Goal: Information Seeking & Learning: Learn about a topic

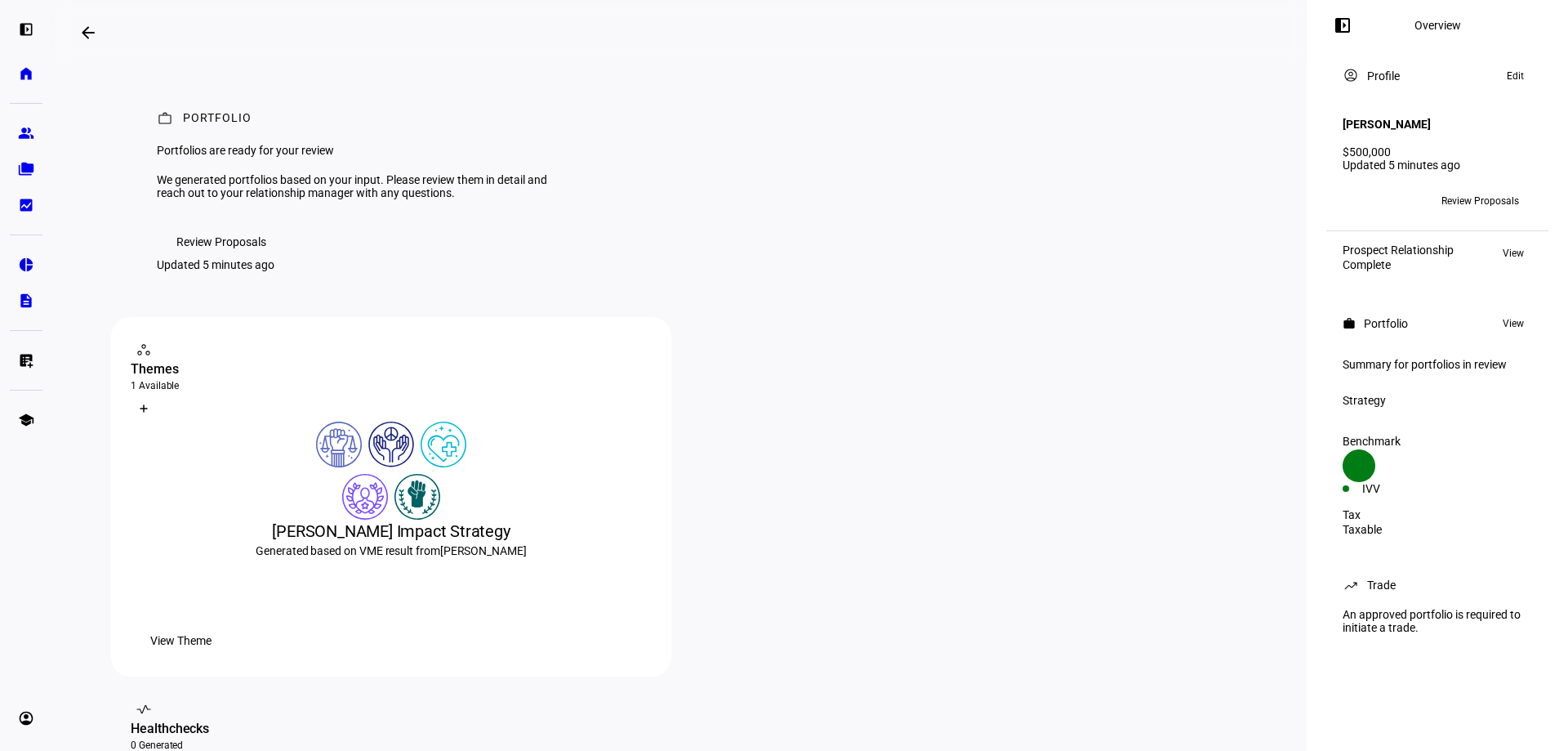
scroll to position [82, 0]
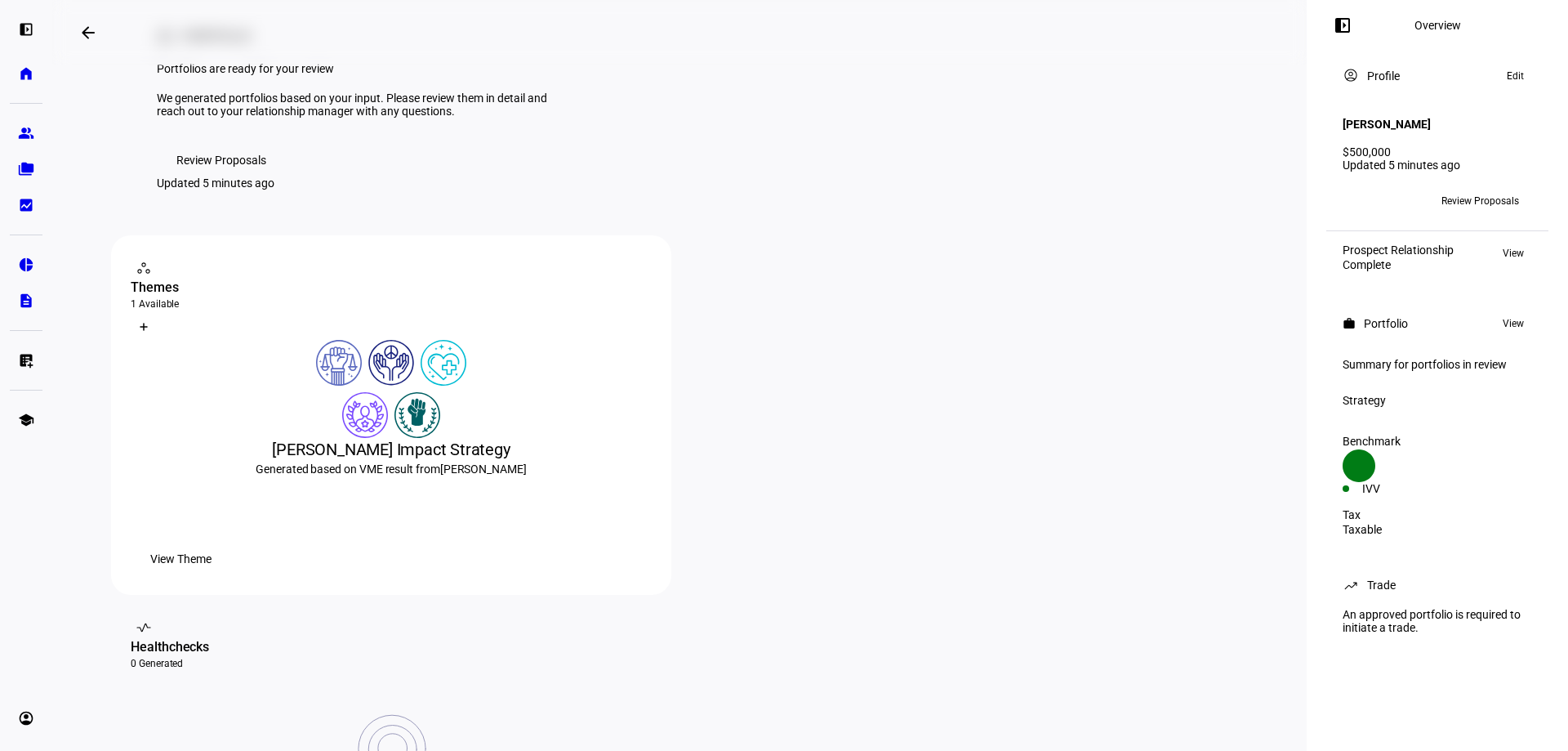
click at [218, 176] on span "Review Proposals" at bounding box center [221, 160] width 90 height 32
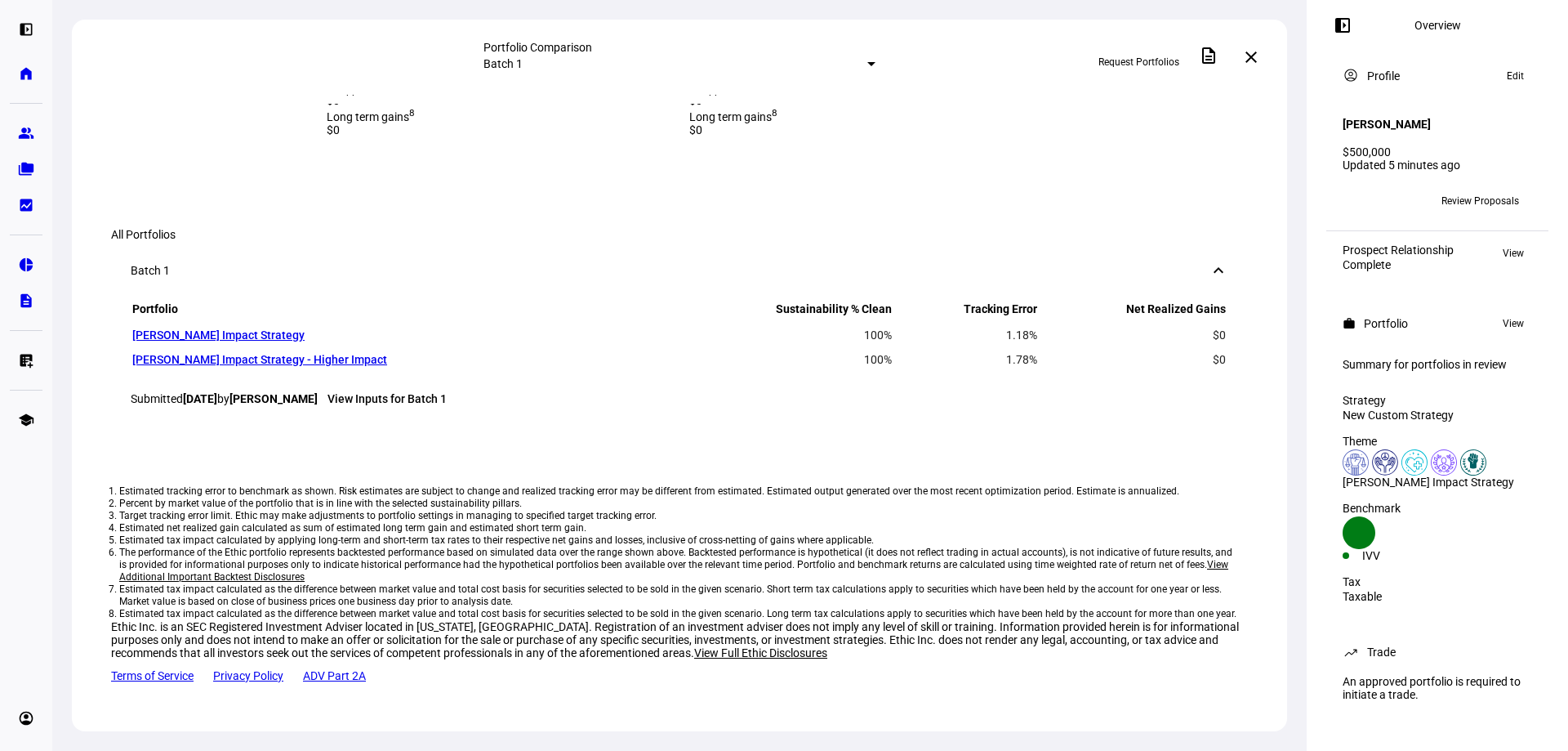
scroll to position [1144, 0]
click at [858, 103] on span "View details" at bounding box center [831, 91] width 53 height 24
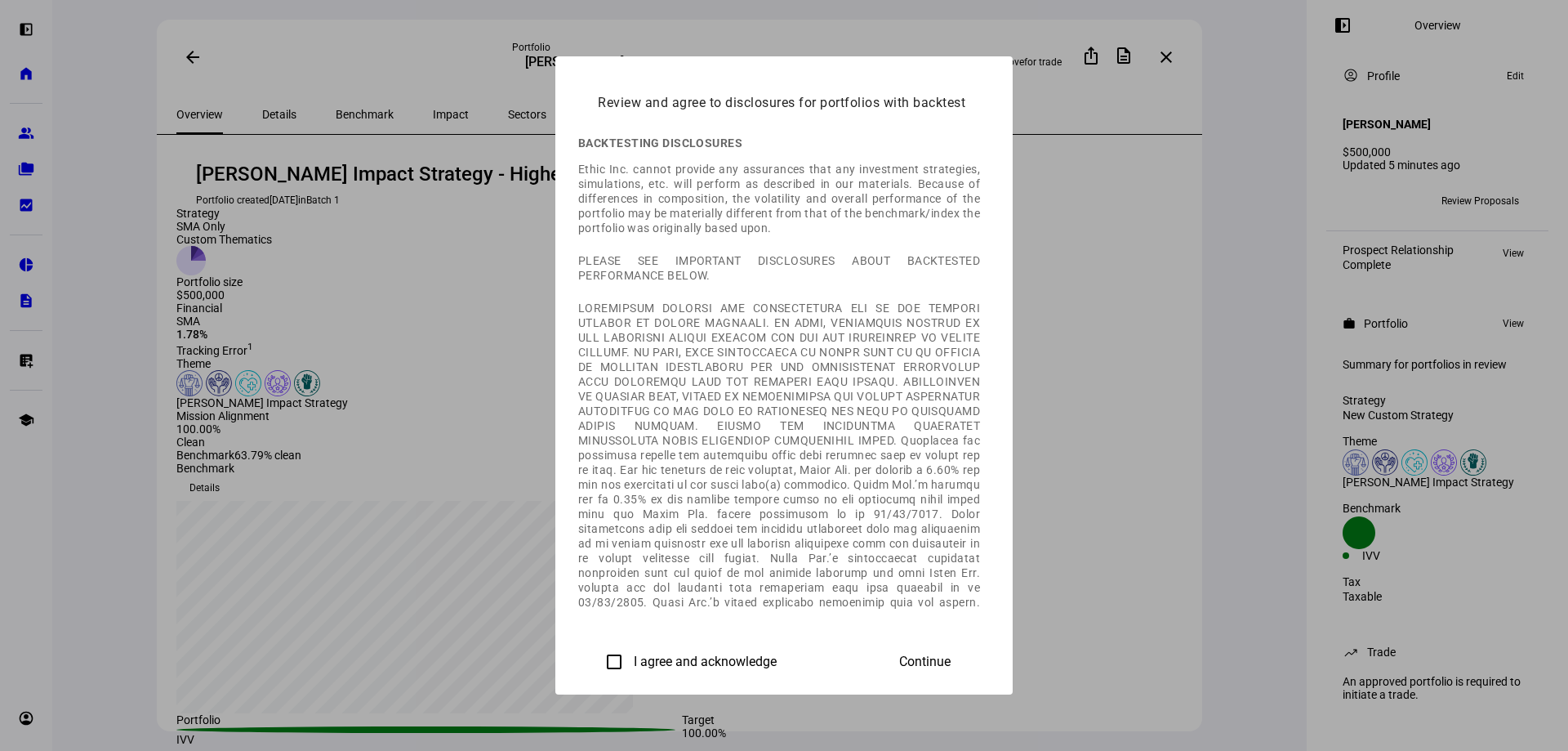
drag, startPoint x: 400, startPoint y: 656, endPoint x: 406, endPoint y: 649, distance: 9.2
click at [598, 654] on input "I agree and acknowledge" at bounding box center [614, 661] width 32 height 32
checkbox input "true"
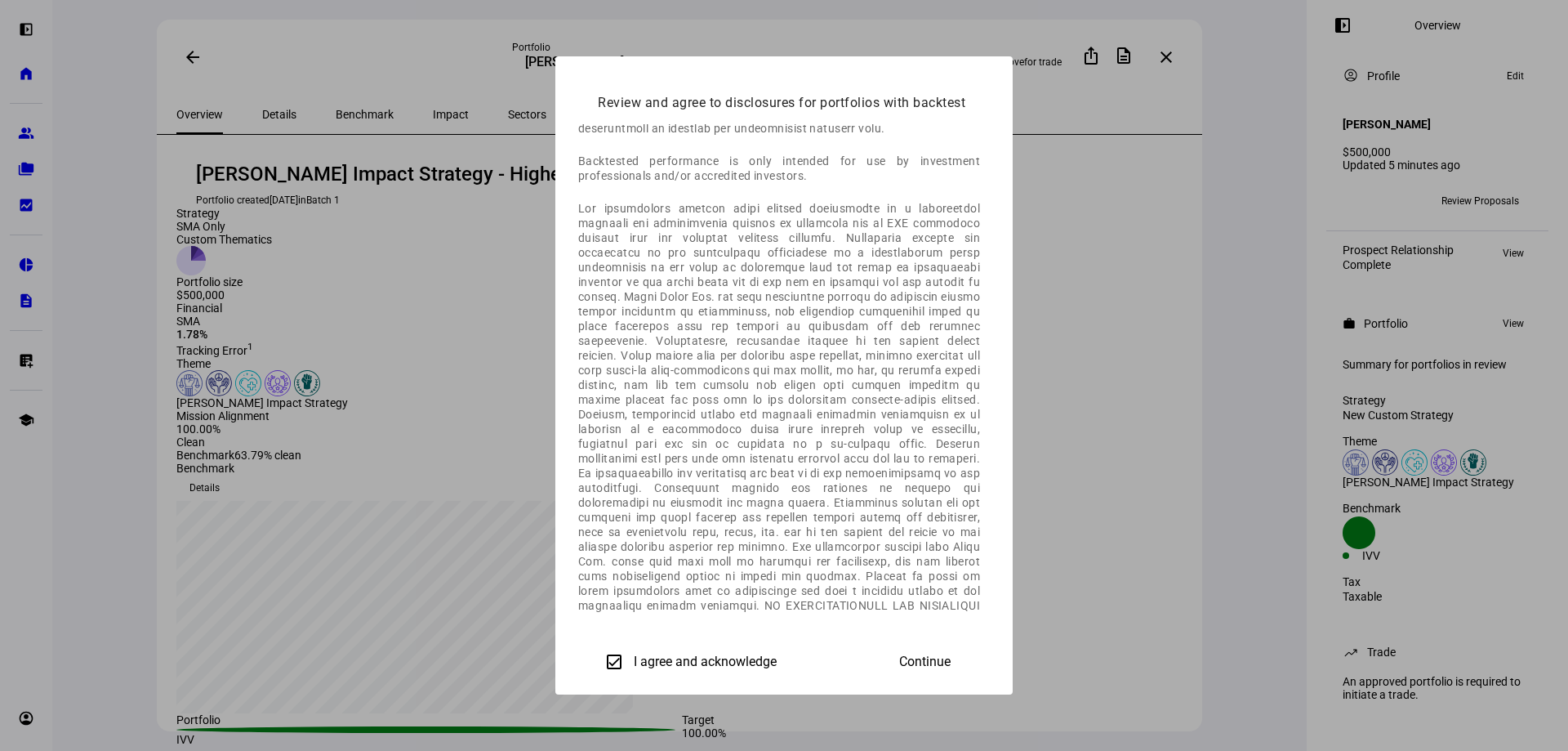
scroll to position [912, 0]
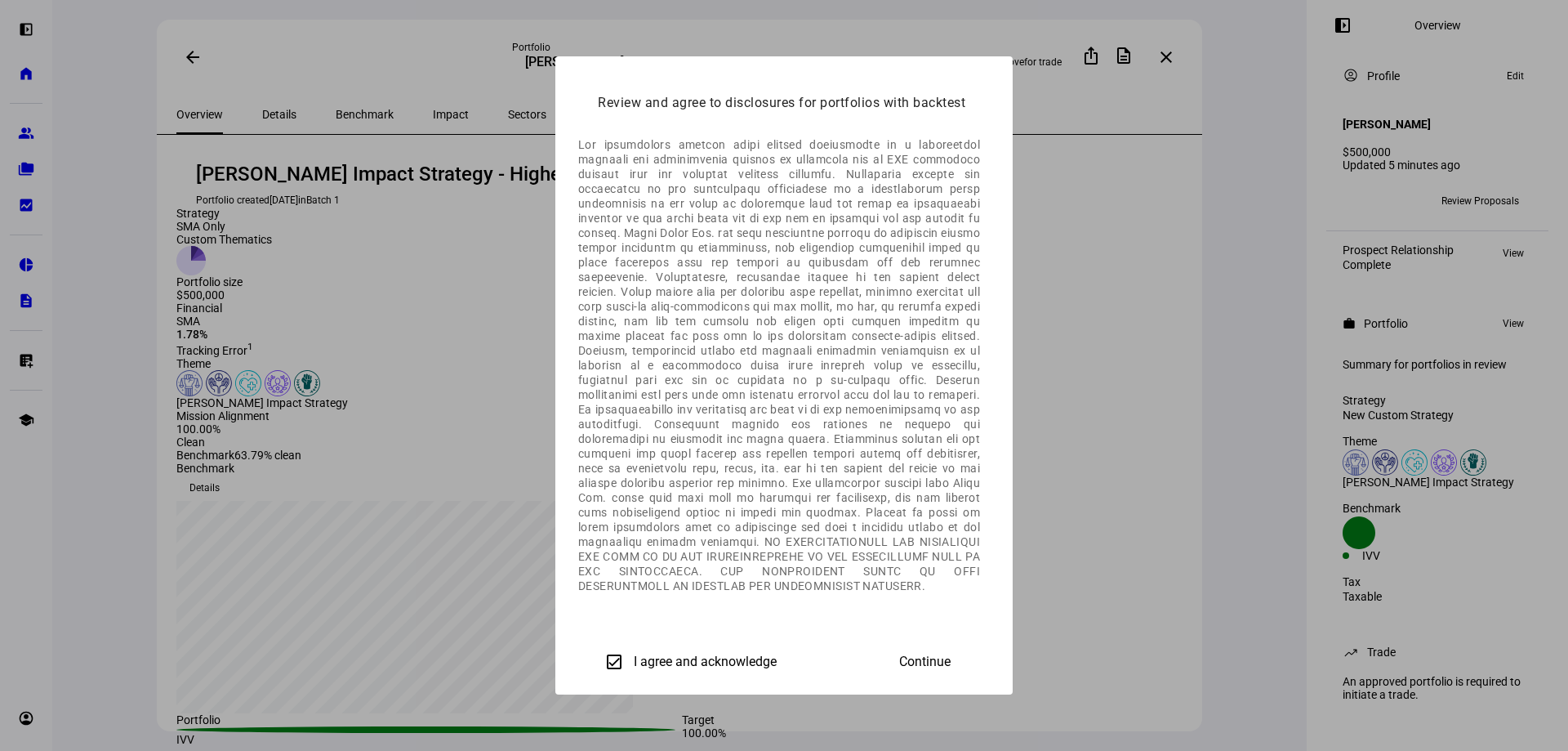
click at [951, 660] on span "Continue" at bounding box center [925, 661] width 52 height 15
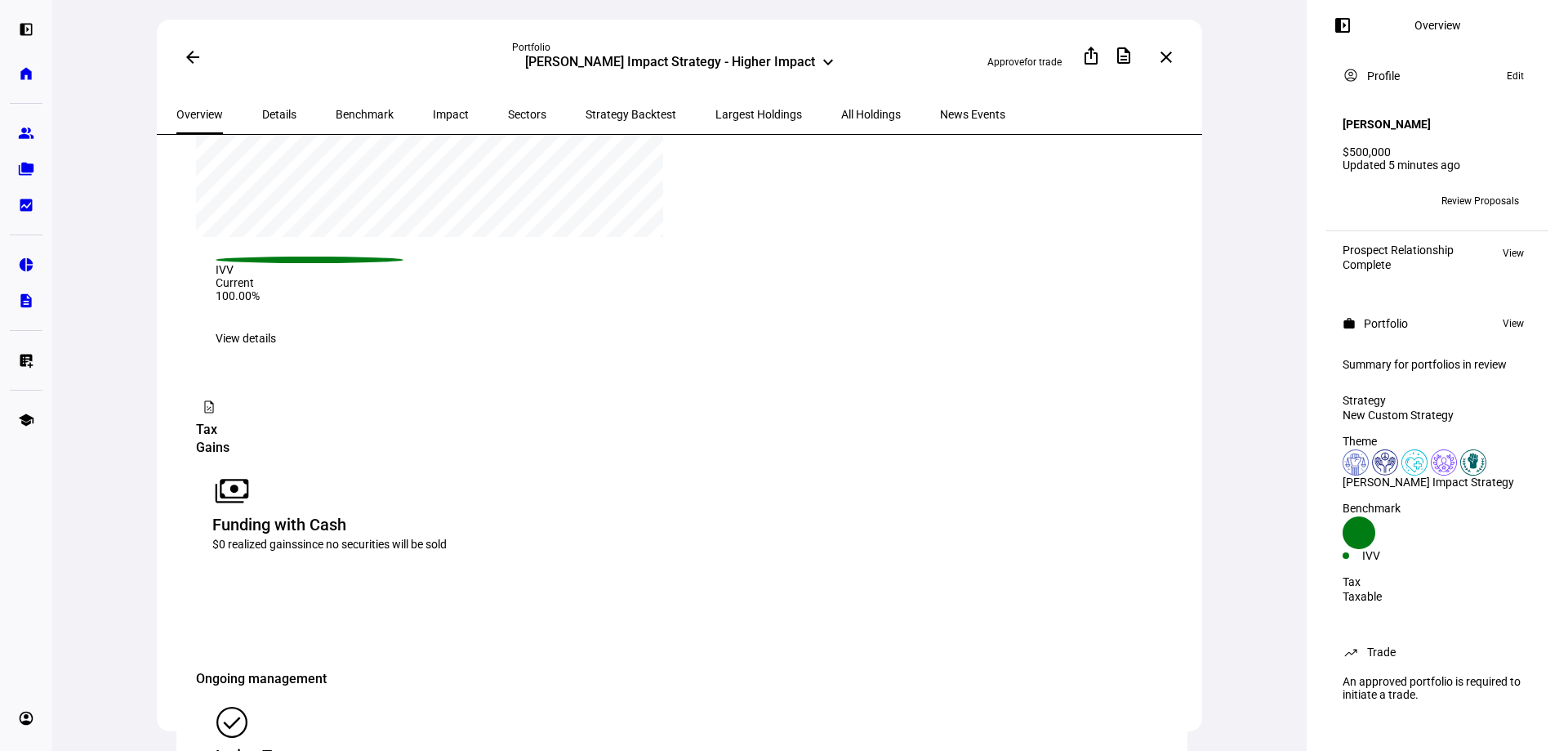
scroll to position [2042, 0]
click at [276, 318] on span "View details" at bounding box center [245, 334] width 60 height 32
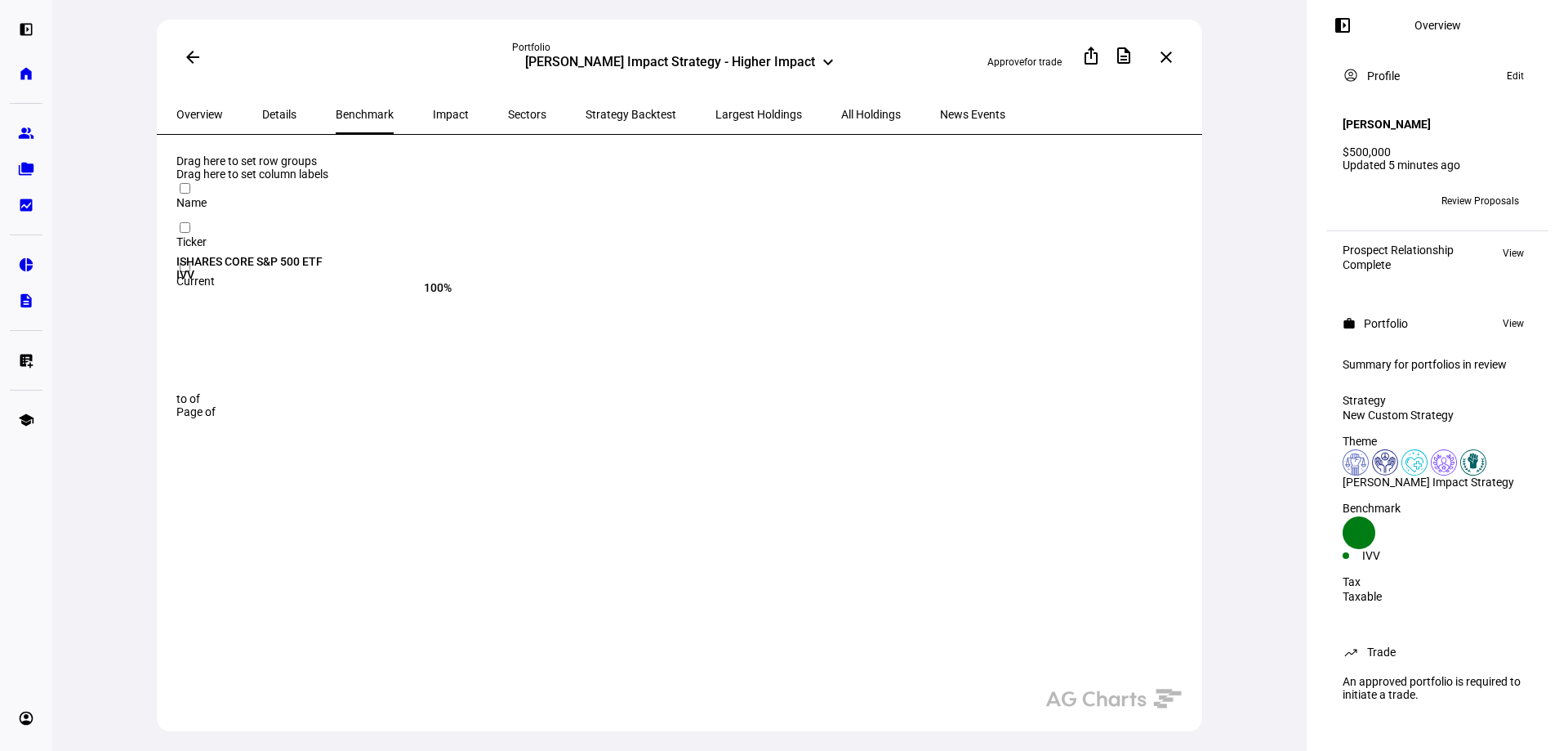
click at [841, 116] on span "All Holdings" at bounding box center [870, 114] width 59 height 11
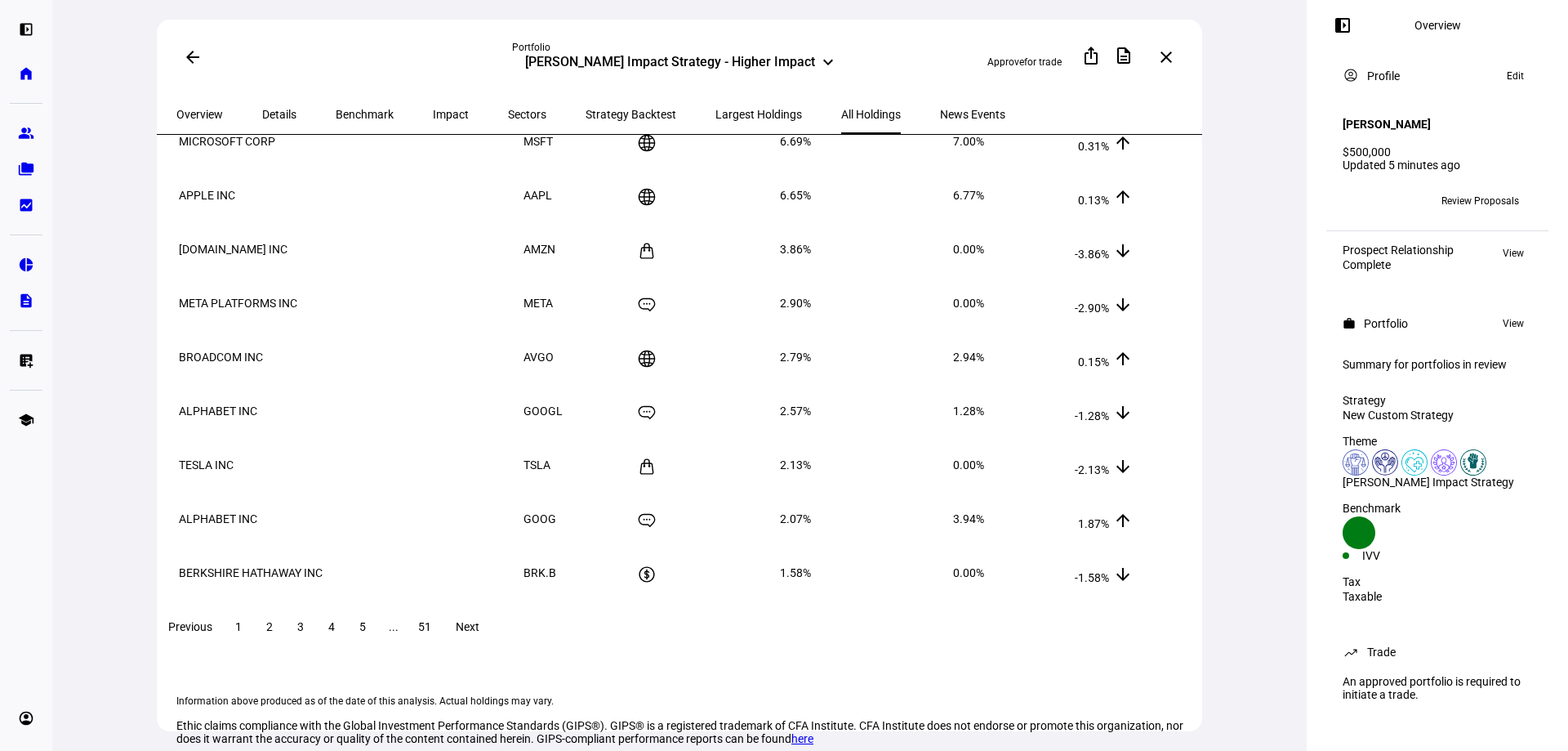
scroll to position [245, 0]
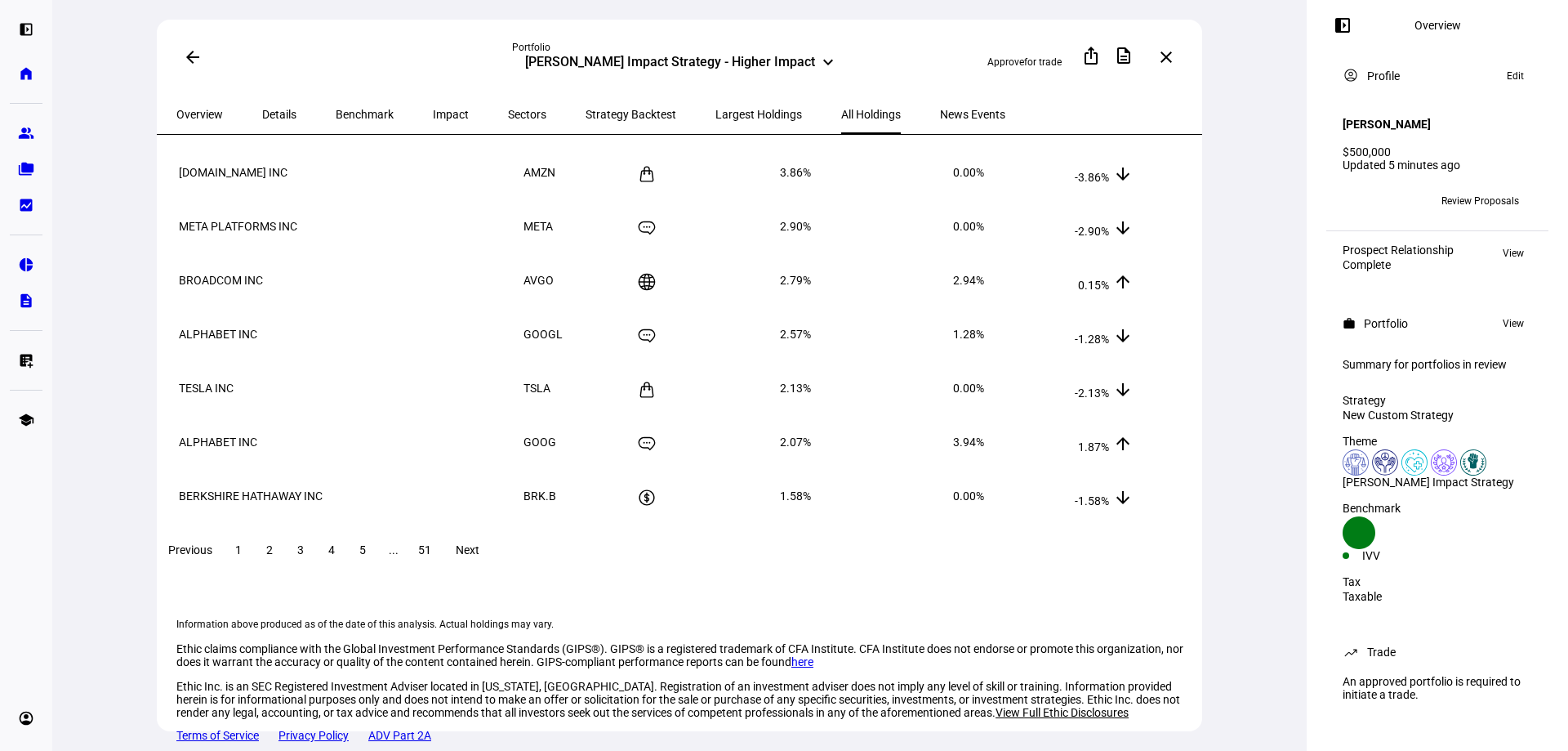
click at [272, 556] on span "2" at bounding box center [269, 549] width 6 height 13
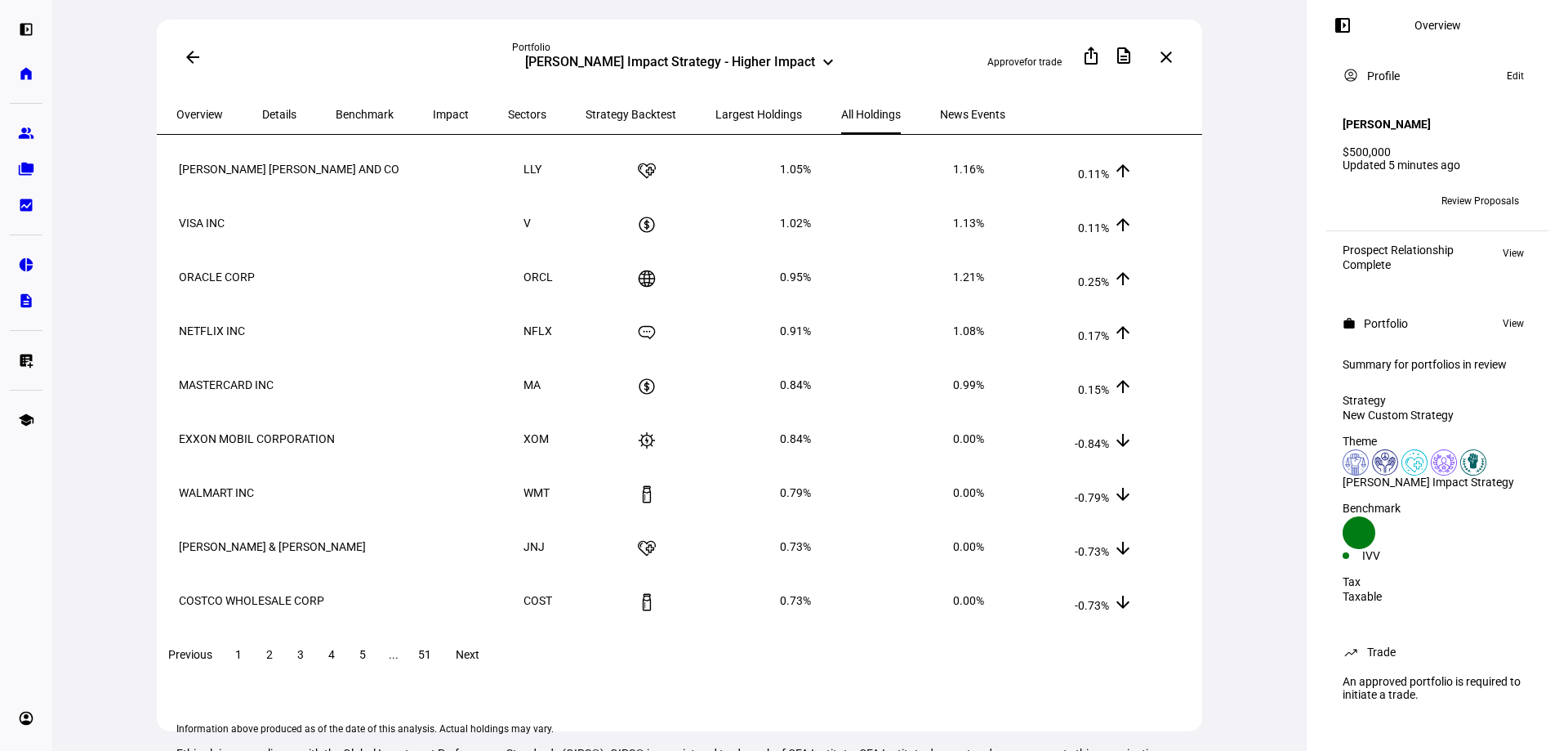
scroll to position [163, 0]
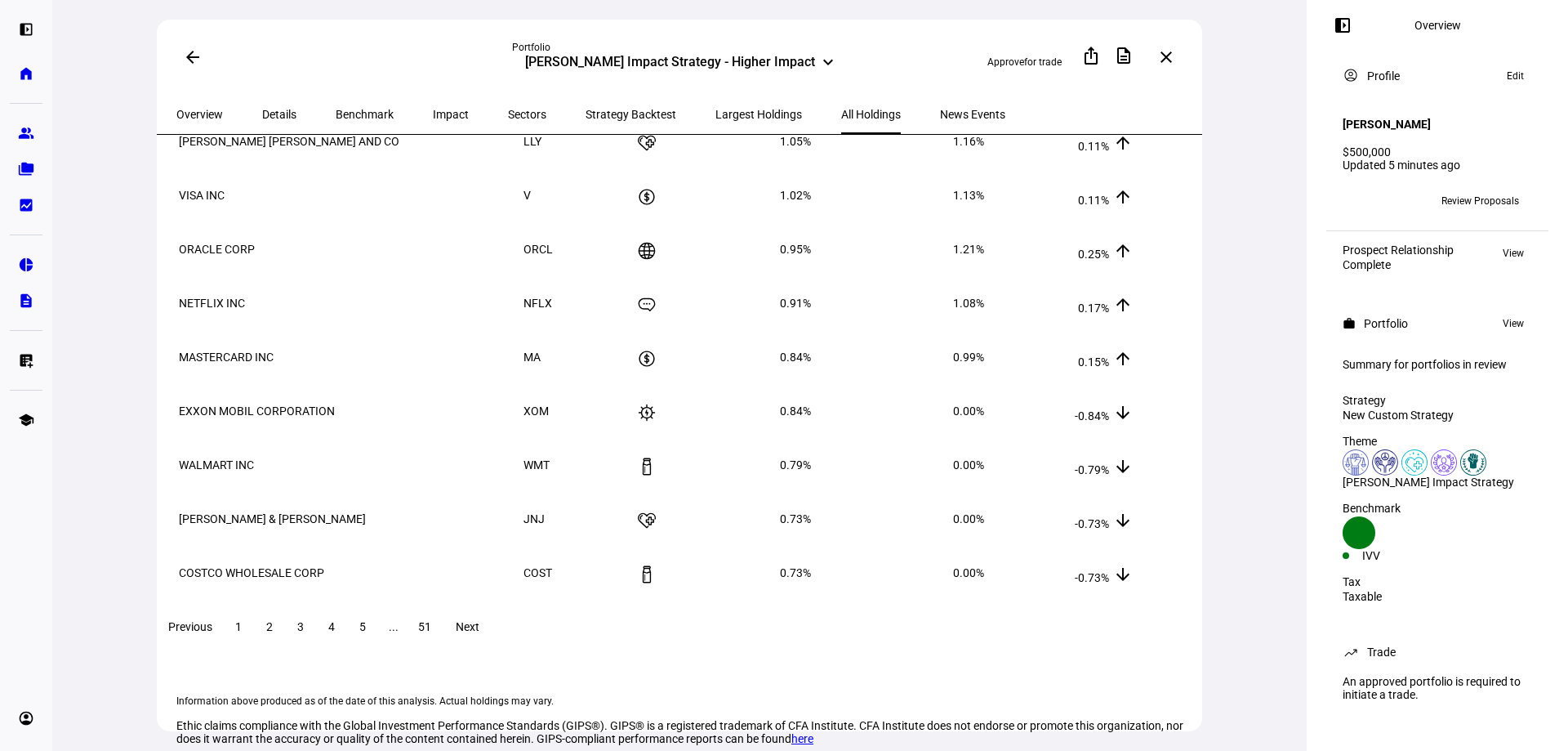
click at [315, 626] on span at bounding box center [300, 626] width 30 height 39
click at [346, 626] on div "Previous 1 2 3 4 5 ... 51 Next" at bounding box center [682, 627] width 1052 height 52
click at [347, 644] on span at bounding box center [332, 626] width 30 height 39
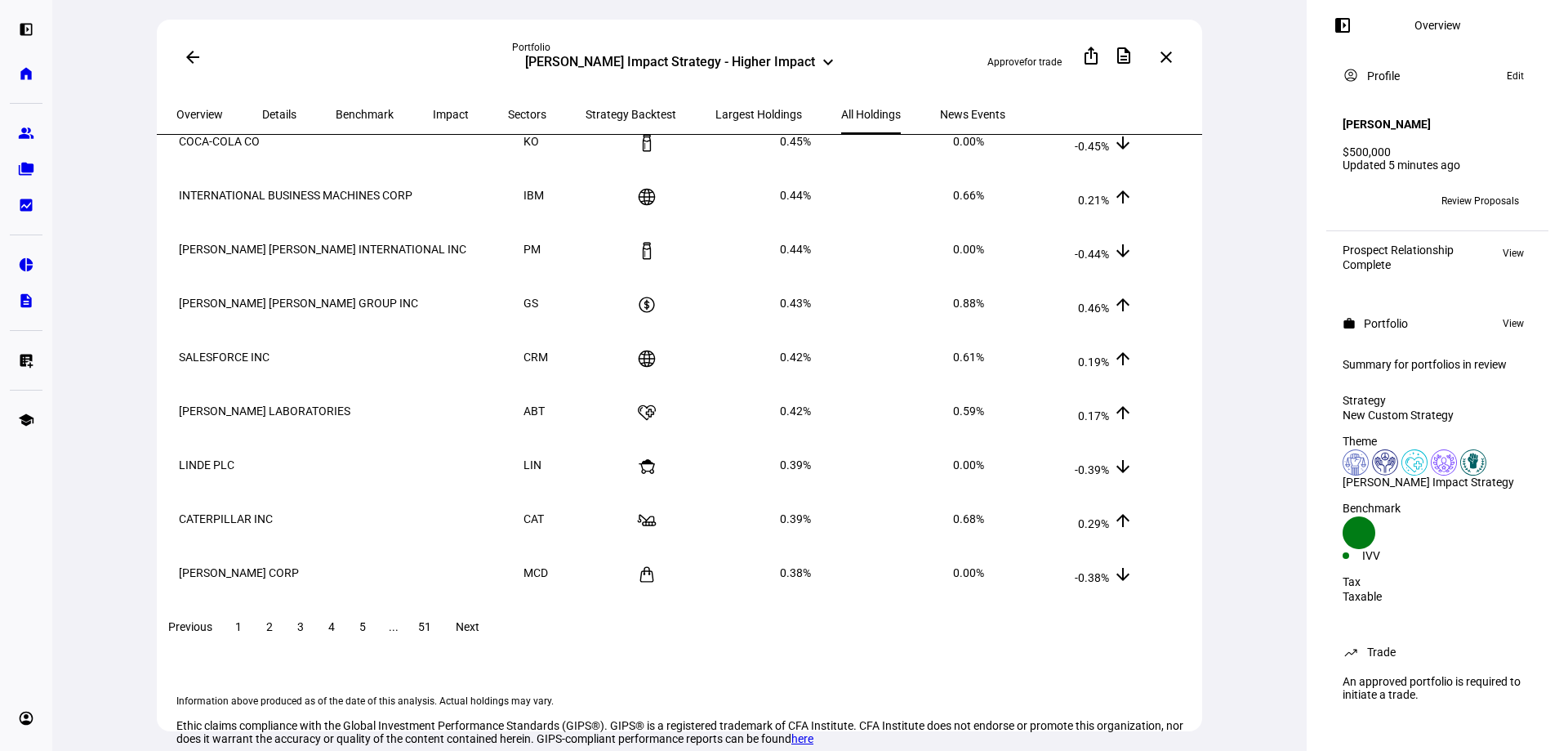
click at [431, 633] on span "51" at bounding box center [424, 626] width 13 height 13
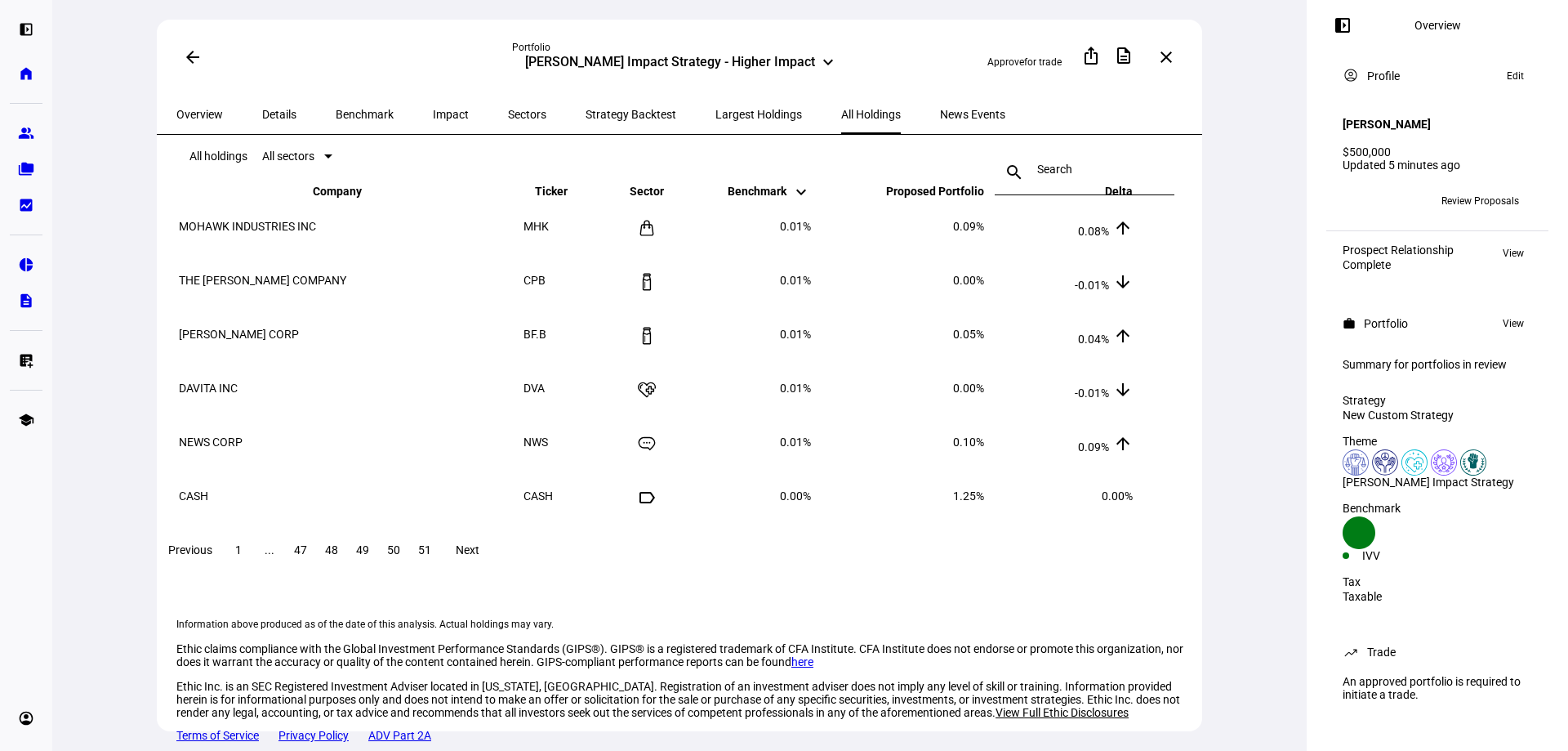
scroll to position [0, 0]
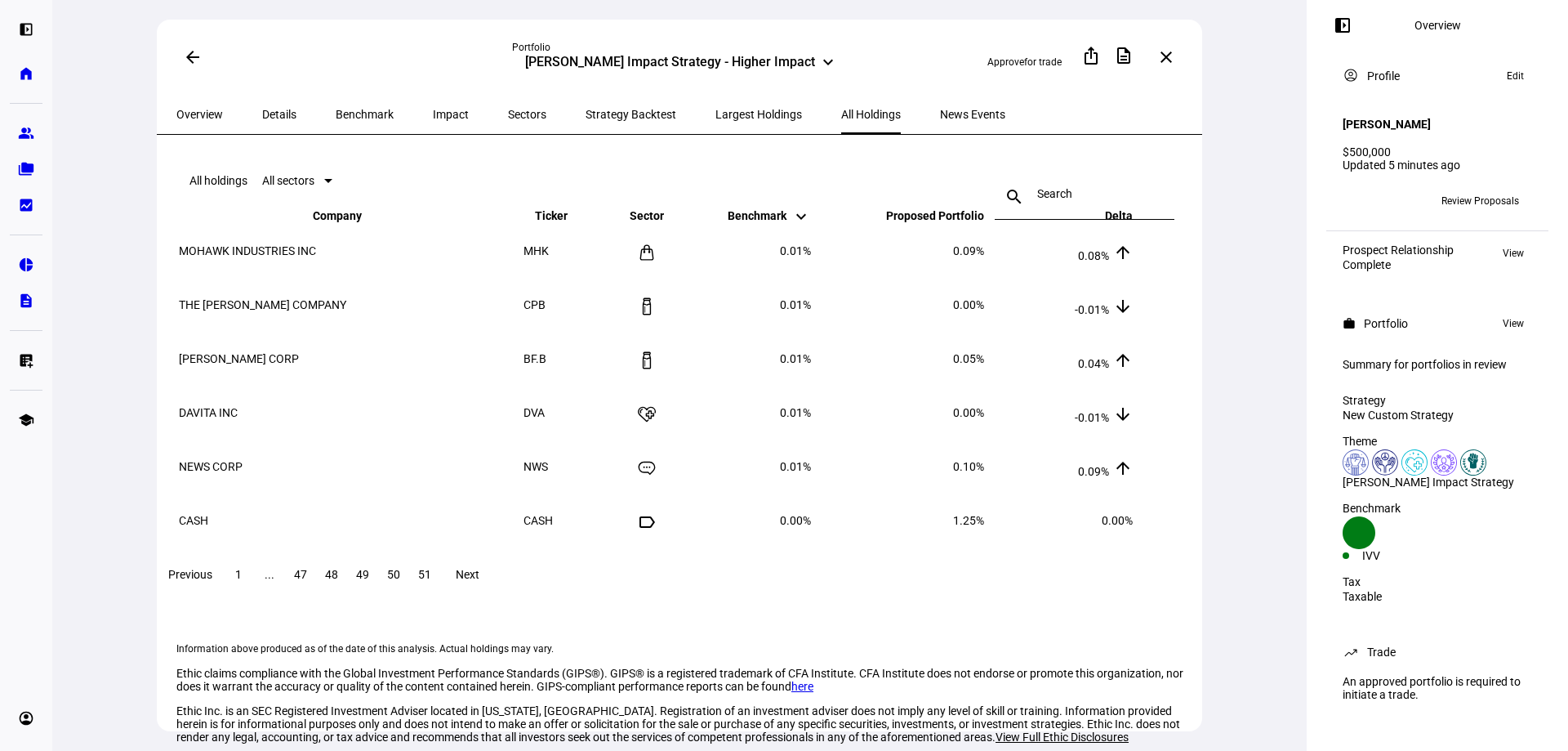
click at [315, 591] on span at bounding box center [300, 574] width 30 height 39
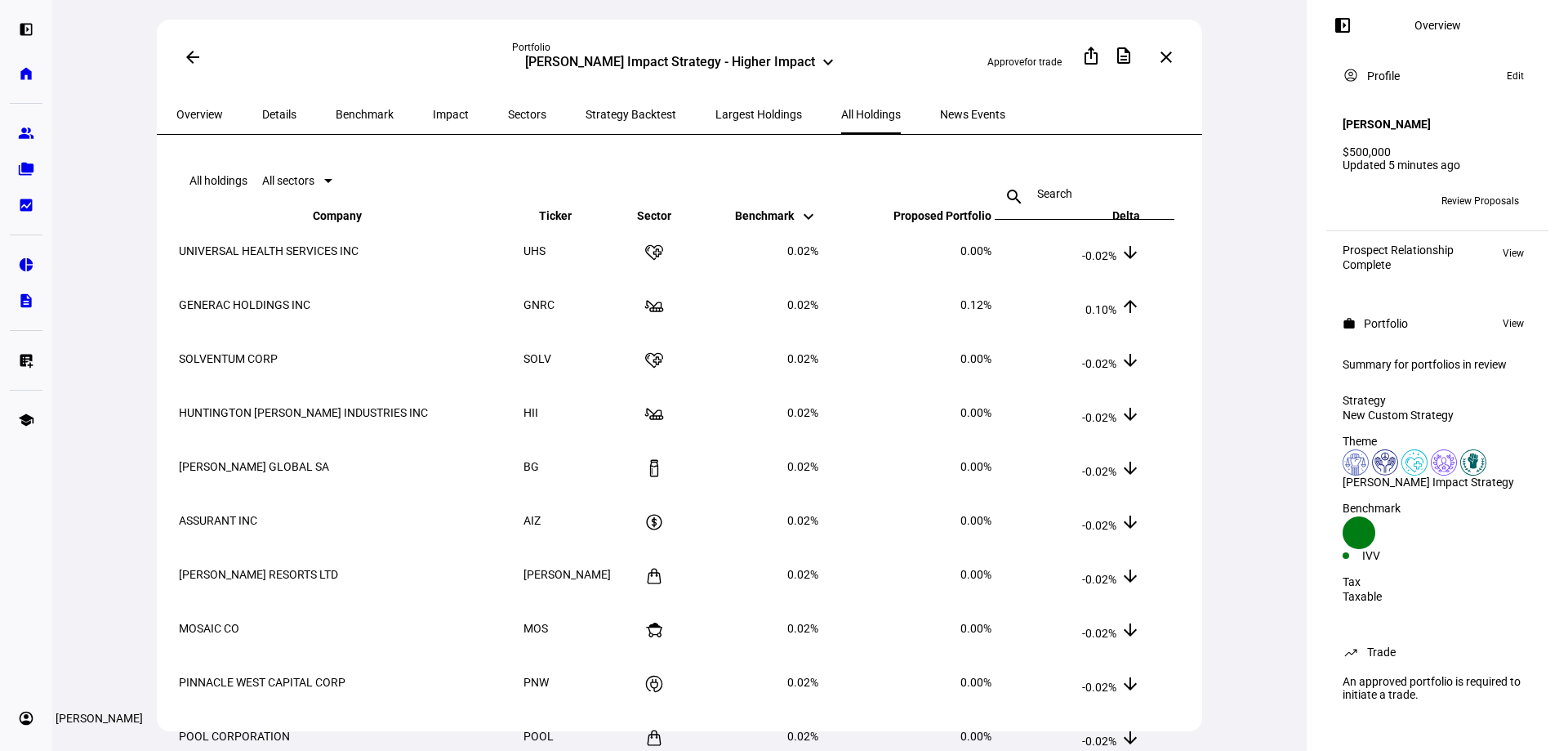
click at [21, 722] on eth-mat-symbol "account_circle" at bounding box center [26, 718] width 17 height 17
click at [152, 706] on link "Sign Out" at bounding box center [118, 706] width 196 height 32
